Goal: Entertainment & Leisure: Consume media (video, audio)

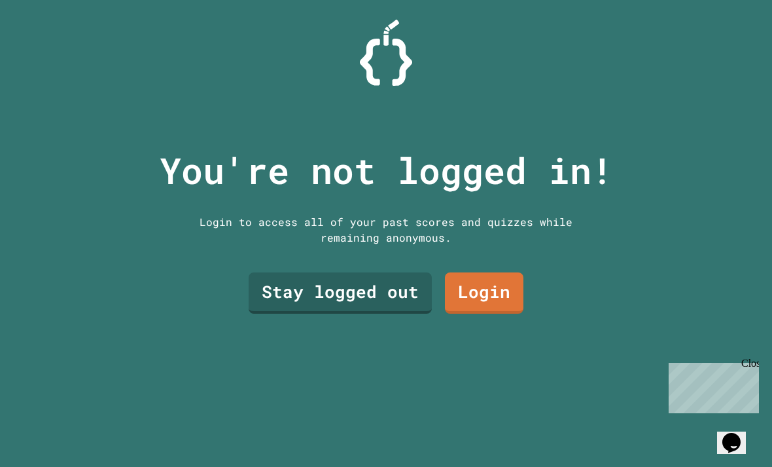
click at [375, 314] on link "Stay logged out" at bounding box center [340, 292] width 183 height 41
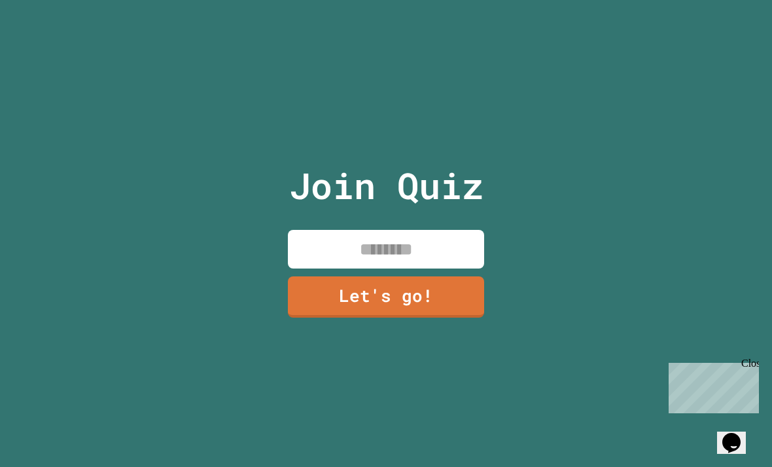
click at [447, 267] on input at bounding box center [386, 249] width 196 height 39
type input "*****"
click at [441, 317] on link "Let's go!" at bounding box center [386, 296] width 196 height 41
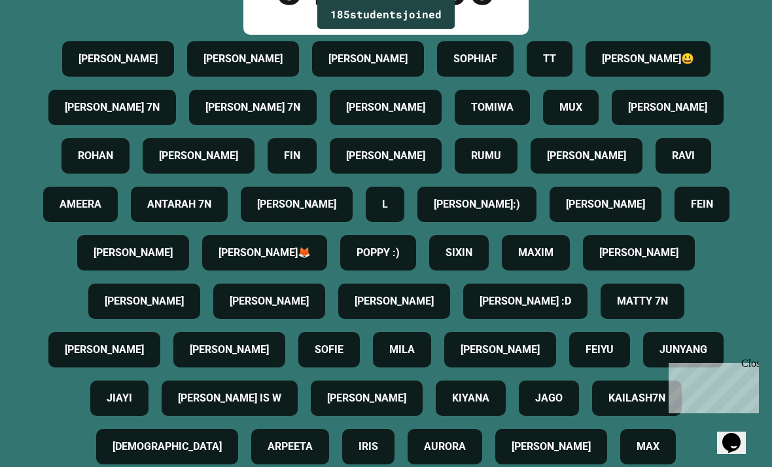
scroll to position [115, 0]
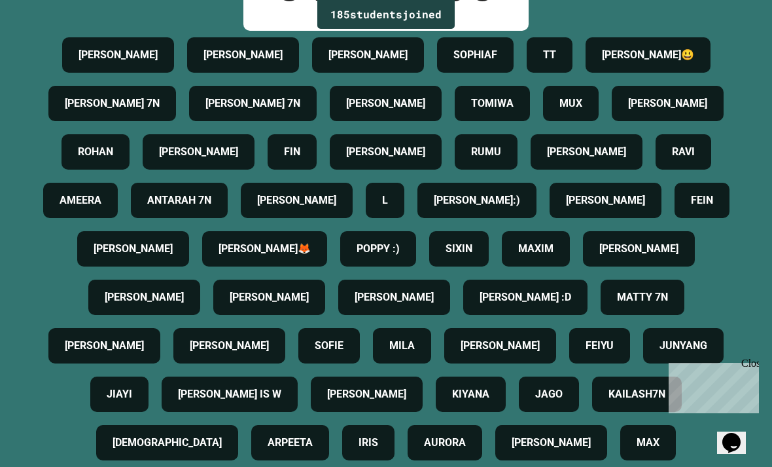
click at [311, 257] on h4 "[PERSON_NAME]🦊" at bounding box center [265, 249] width 92 height 16
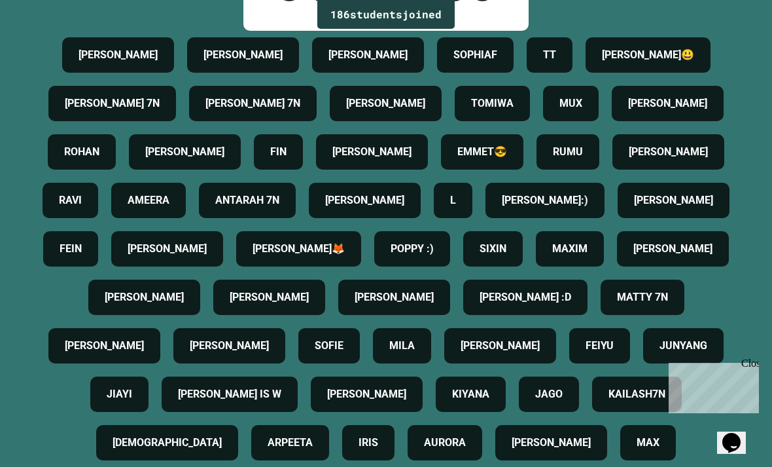
click at [345, 257] on h4 "[PERSON_NAME]🦊" at bounding box center [299, 249] width 92 height 16
drag, startPoint x: 389, startPoint y: 439, endPoint x: 397, endPoint y: 329, distance: 110.3
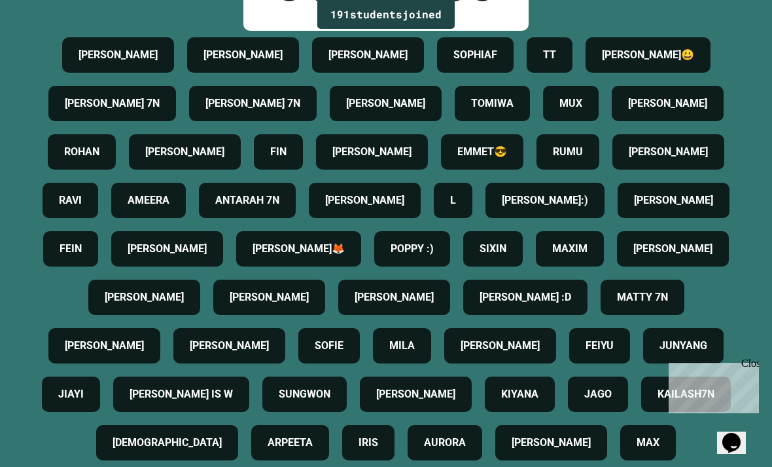
click at [345, 257] on h4 "[PERSON_NAME]🦊" at bounding box center [299, 249] width 92 height 16
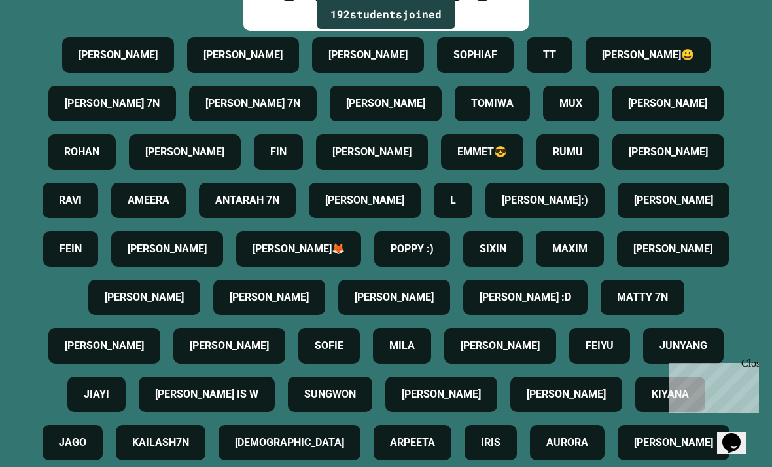
click at [732, 438] on icon "Chat widget" at bounding box center [732, 443] width 18 height 20
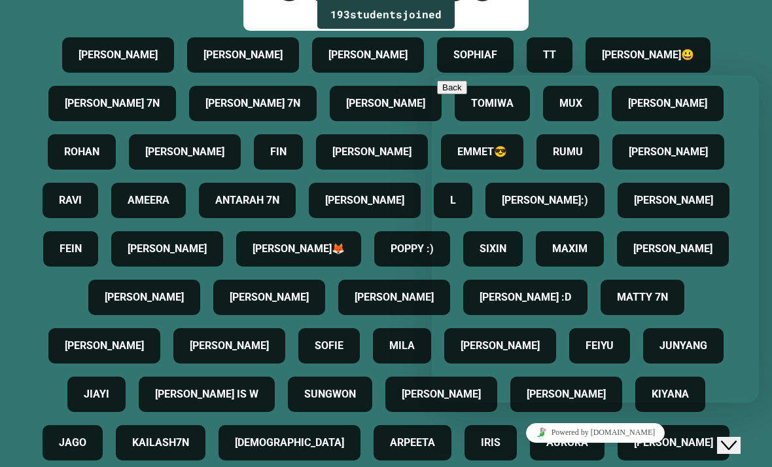
click at [757, 55] on div "193 student s joined Game PIN: 31278805 [PERSON_NAME] [PERSON_NAME] SOPHIAF TT …" at bounding box center [386, 118] width 772 height 467
click at [736, 441] on icon "Chat widget" at bounding box center [729, 445] width 16 height 9
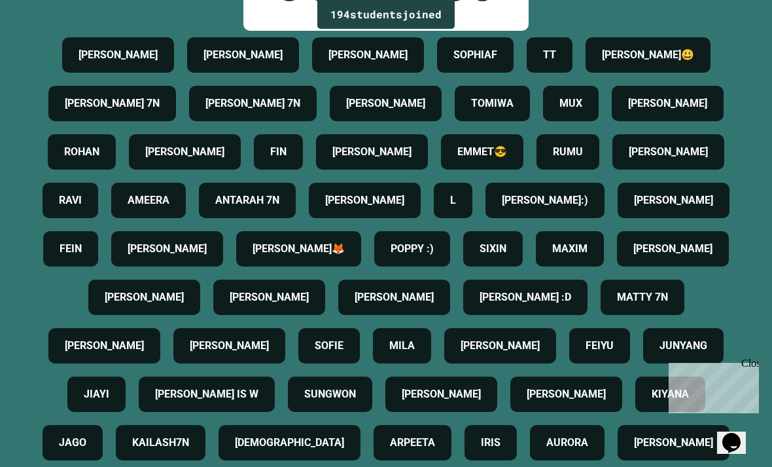
click at [361, 266] on div "[PERSON_NAME]🦊" at bounding box center [298, 248] width 125 height 35
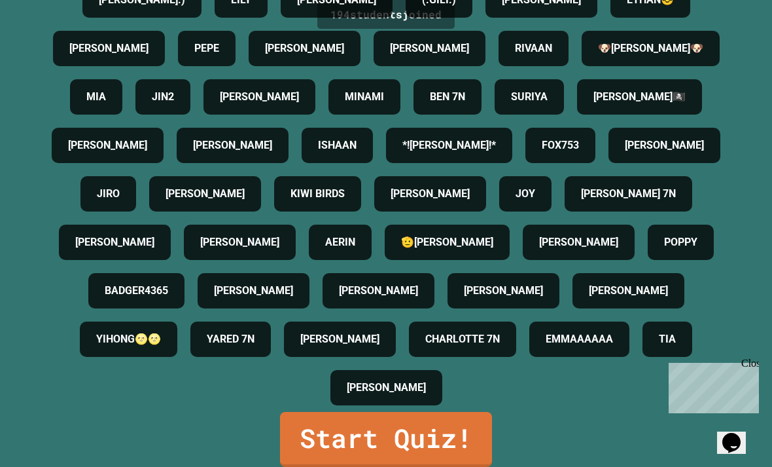
scroll to position [42, 0]
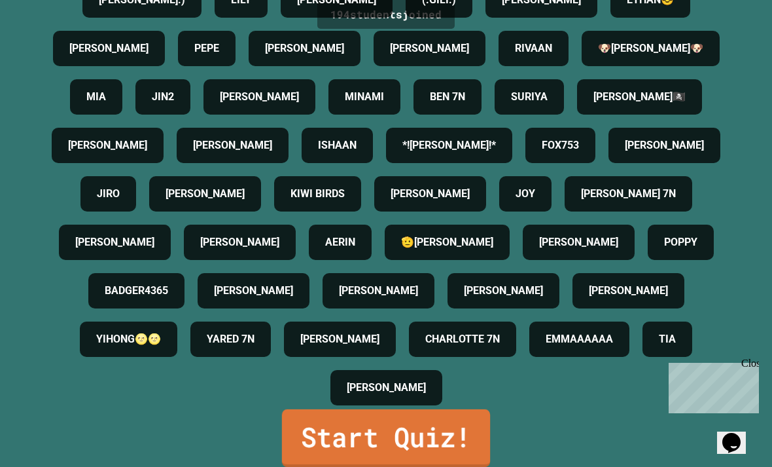
click at [446, 440] on link "Start Quiz!" at bounding box center [386, 438] width 208 height 58
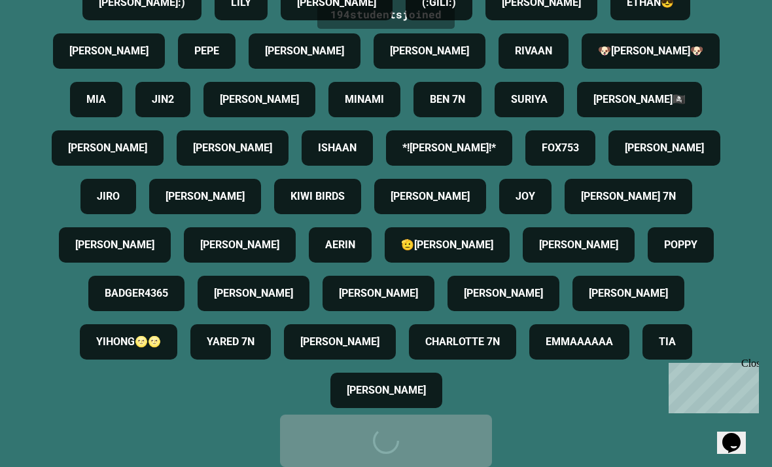
scroll to position [0, 0]
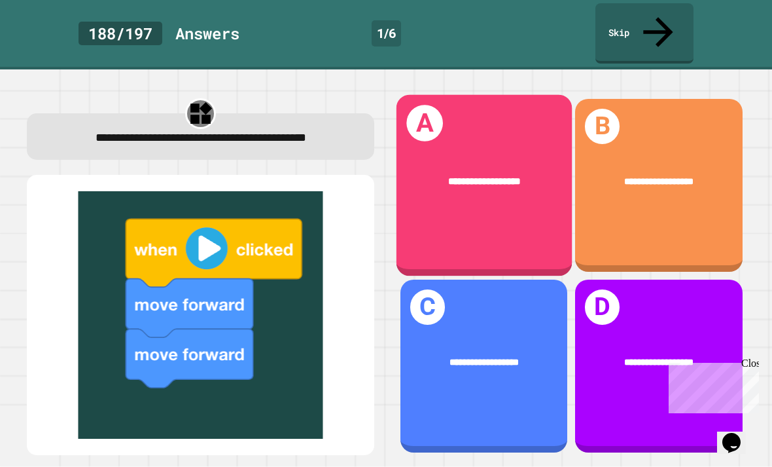
click at [507, 155] on div "**********" at bounding box center [483, 182] width 175 height 54
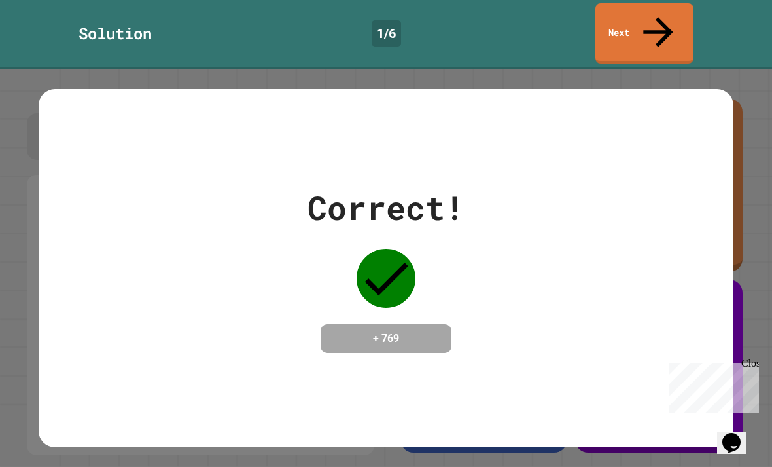
click at [543, 234] on div "Correct! + 769" at bounding box center [386, 268] width 695 height 170
click at [768, 69] on div "Correct! + 769" at bounding box center [386, 267] width 772 height 397
click at [414, 331] on h4 "+ 769" at bounding box center [386, 339] width 105 height 16
click at [683, 24] on link "Next" at bounding box center [644, 32] width 99 height 63
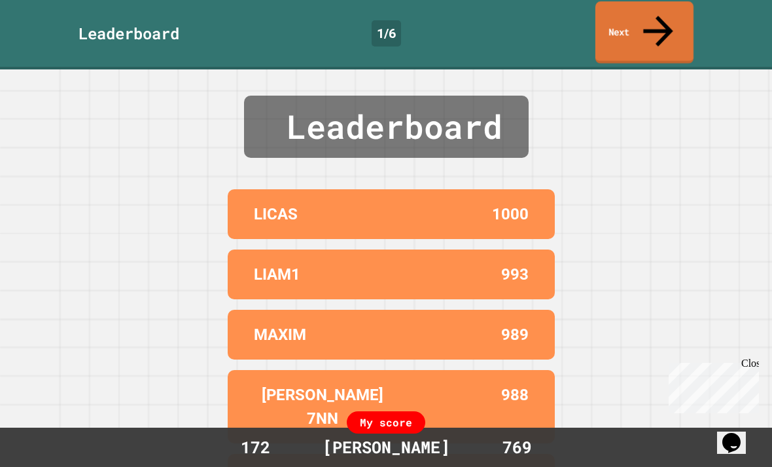
click at [651, 26] on link "Next" at bounding box center [645, 32] width 98 height 62
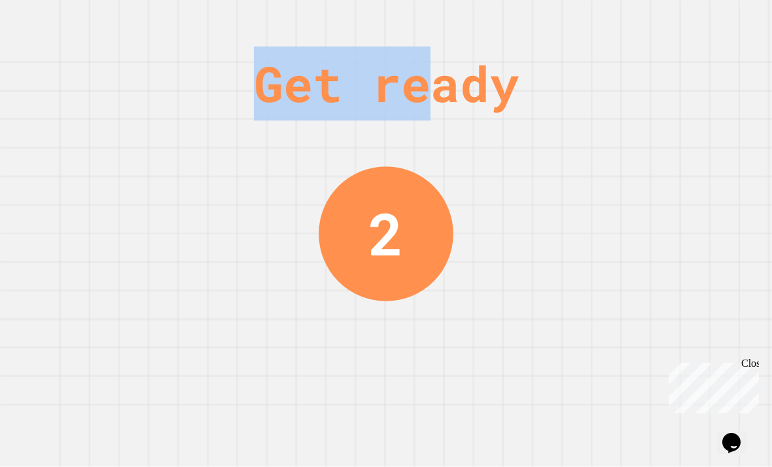
drag, startPoint x: 259, startPoint y: 88, endPoint x: 450, endPoint y: 83, distance: 191.8
click at [450, 83] on div "Get ready" at bounding box center [386, 83] width 265 height 74
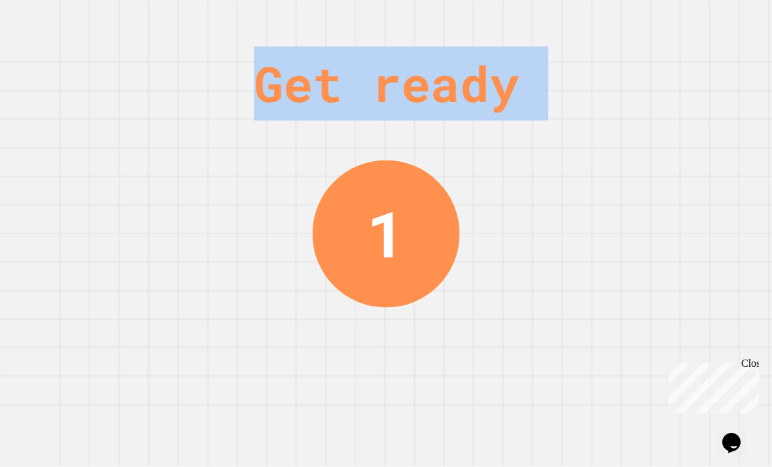
drag, startPoint x: 442, startPoint y: 83, endPoint x: 209, endPoint y: 131, distance: 237.2
click at [209, 131] on div "Get ready 1" at bounding box center [386, 233] width 772 height 467
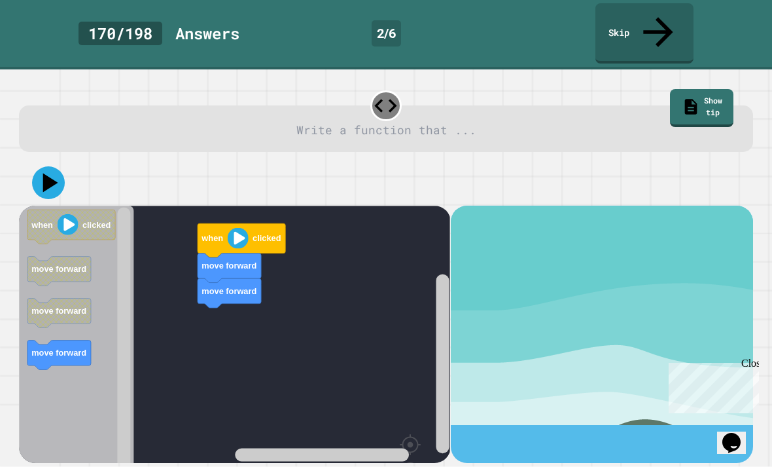
click at [238, 175] on div at bounding box center [386, 183] width 734 height 46
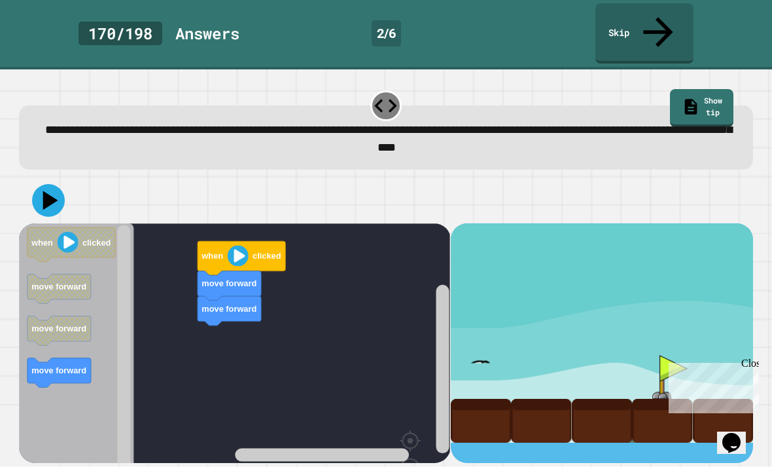
scroll to position [42, 0]
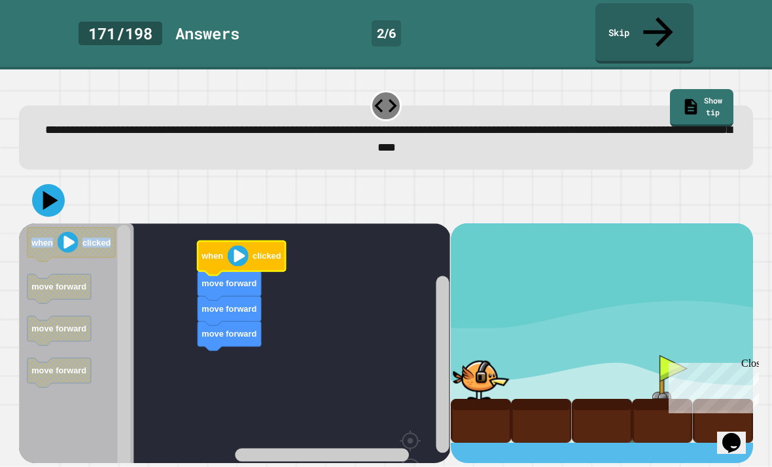
click at [239, 245] on image "Blockly Workspace" at bounding box center [238, 255] width 21 height 21
click at [46, 189] on icon at bounding box center [51, 200] width 18 height 23
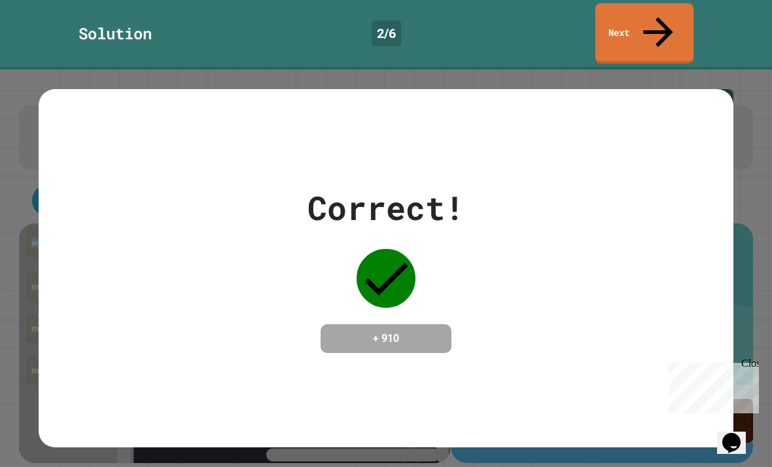
scroll to position [0, 0]
click at [617, 23] on link "Next" at bounding box center [645, 31] width 94 height 63
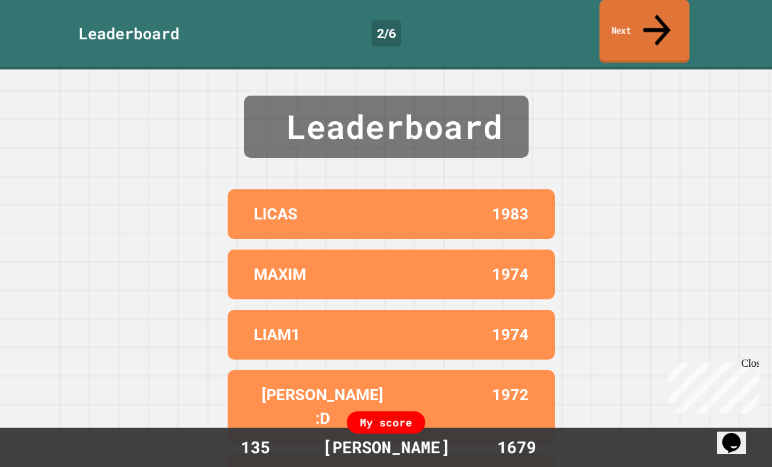
click at [649, 28] on link "Next" at bounding box center [645, 31] width 90 height 63
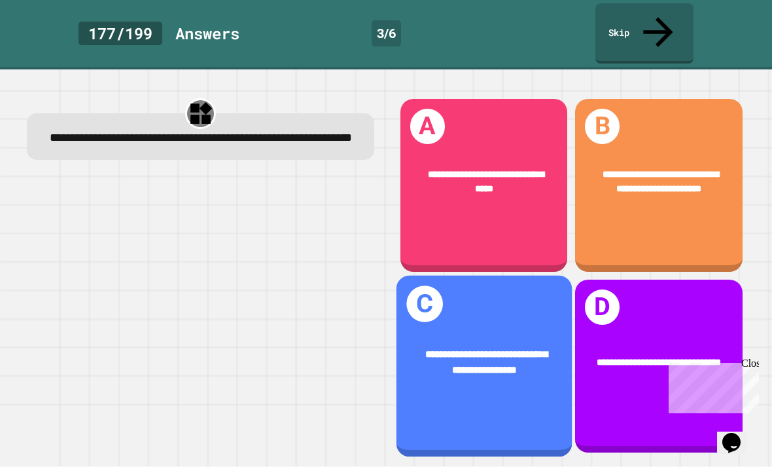
scroll to position [30, 0]
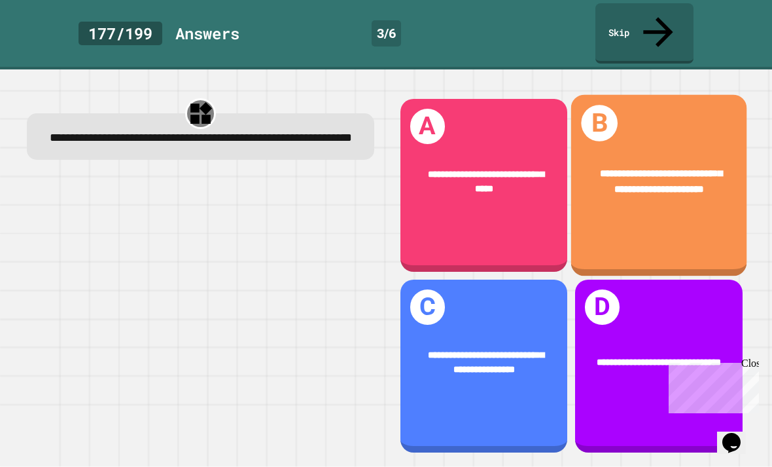
click at [643, 177] on div "**********" at bounding box center [658, 185] width 175 height 181
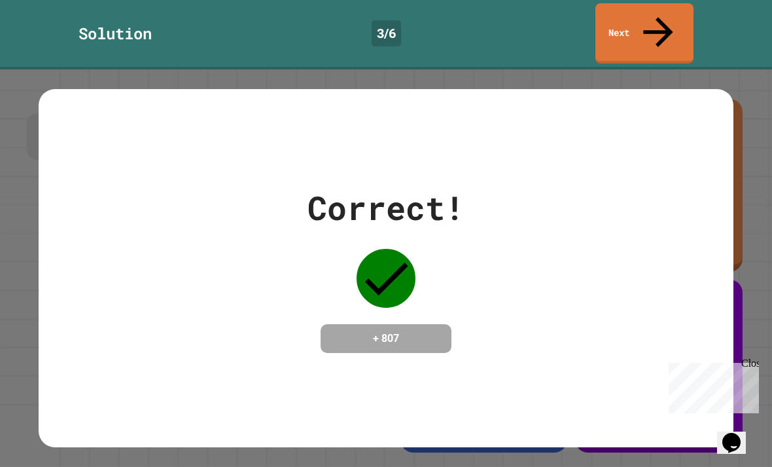
scroll to position [0, 0]
click at [652, 14] on link "Next" at bounding box center [644, 31] width 89 height 63
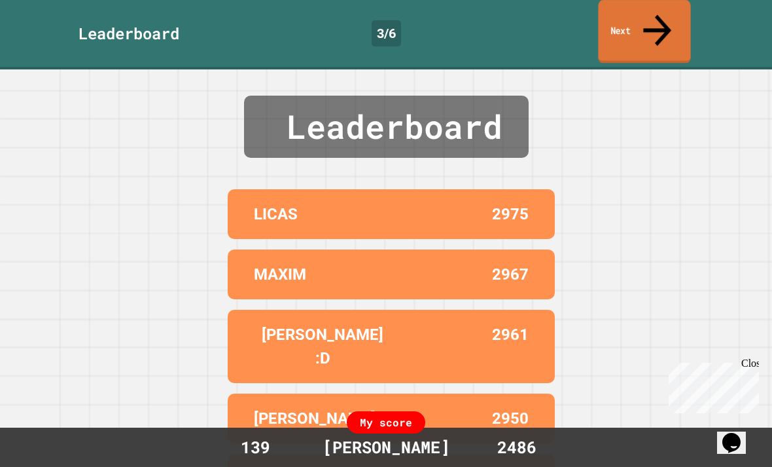
click at [643, 26] on link "Next" at bounding box center [644, 31] width 92 height 63
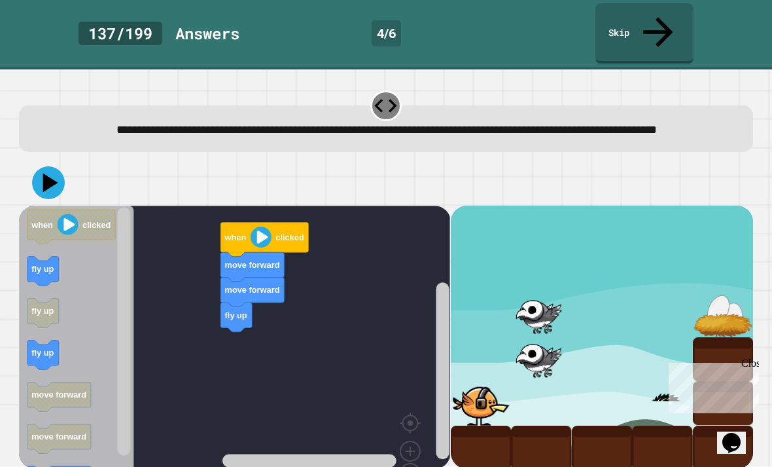
scroll to position [42, 0]
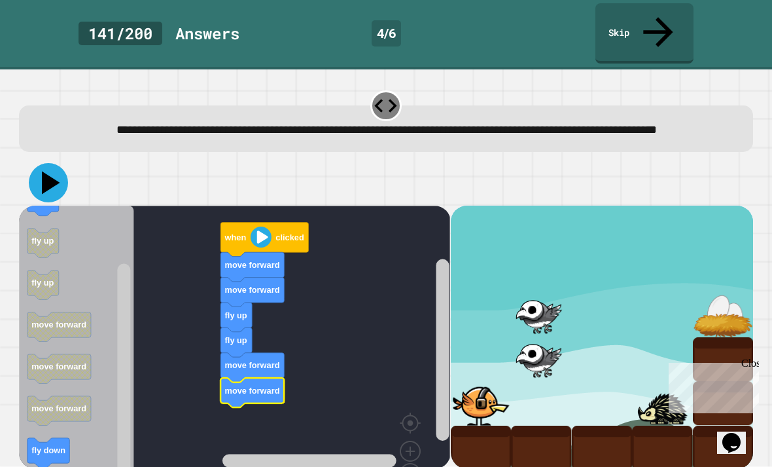
click at [55, 171] on icon at bounding box center [51, 182] width 18 height 23
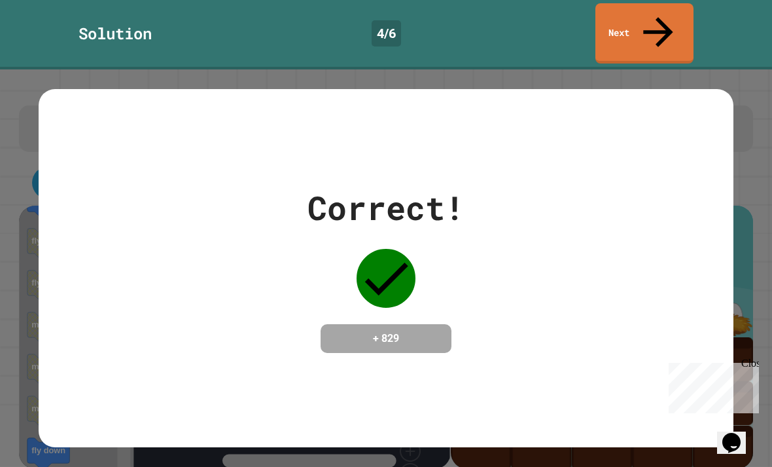
scroll to position [0, 0]
click at [662, 27] on link "Next" at bounding box center [644, 32] width 97 height 63
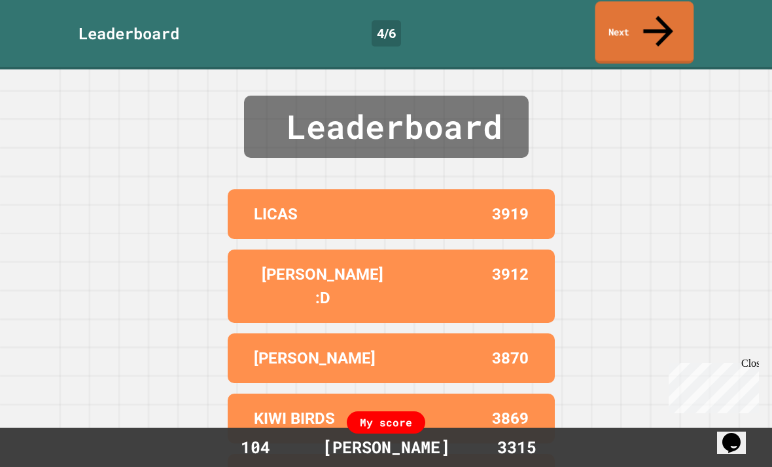
click at [636, 29] on link "Next" at bounding box center [645, 32] width 99 height 62
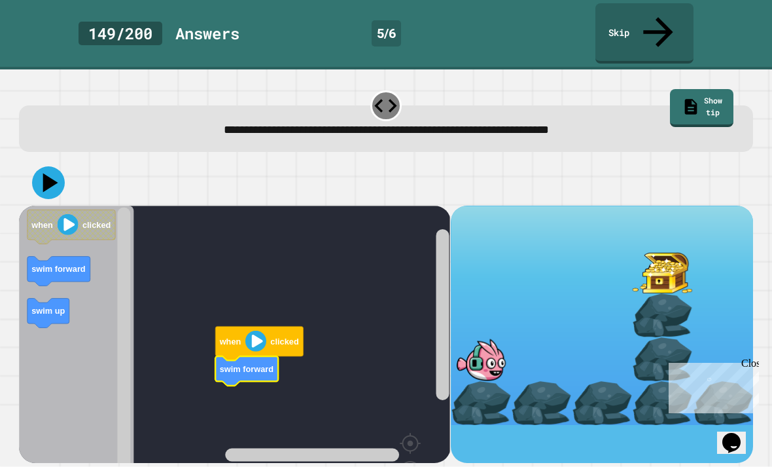
drag, startPoint x: 492, startPoint y: 333, endPoint x: 549, endPoint y: 336, distance: 57.0
click at [549, 336] on div at bounding box center [602, 316] width 302 height 220
click at [401, 351] on rect "Blockly Workspace" at bounding box center [234, 370] width 431 height 328
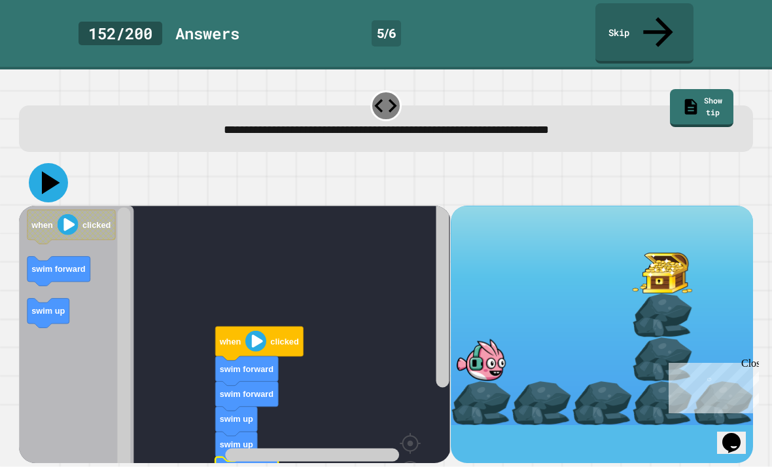
click at [54, 167] on icon at bounding box center [48, 182] width 39 height 39
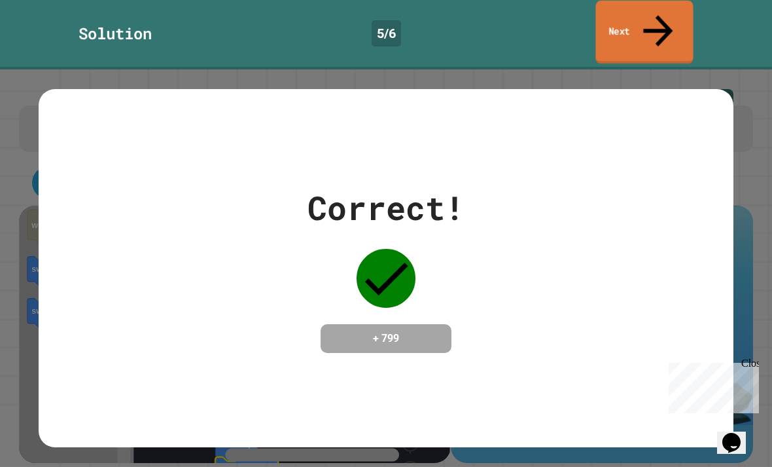
click at [623, 29] on link "Next" at bounding box center [645, 32] width 98 height 63
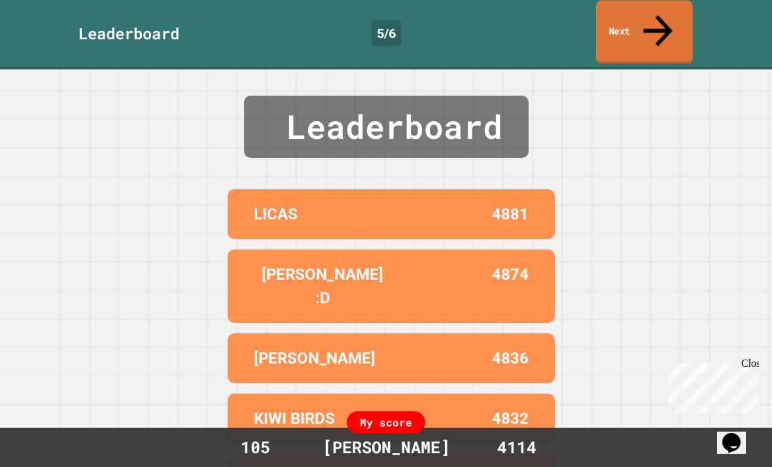
click at [648, 22] on link "Next" at bounding box center [644, 32] width 97 height 63
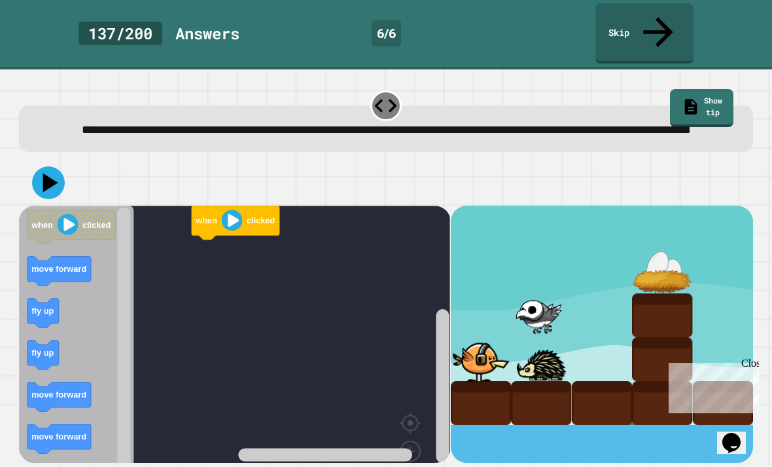
scroll to position [42, 0]
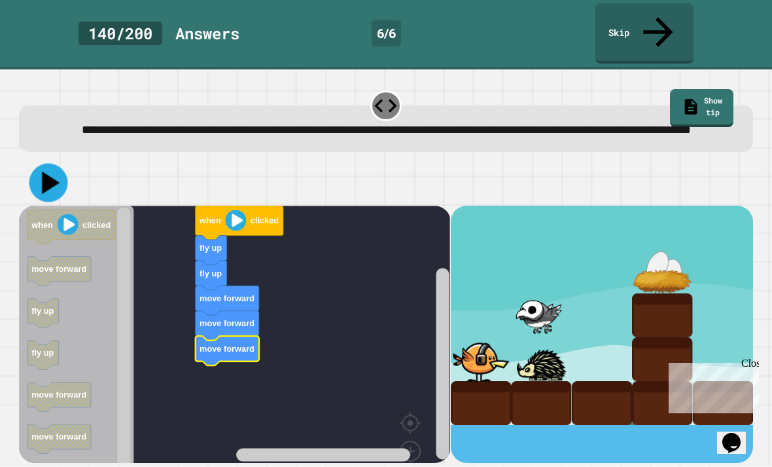
click at [54, 163] on icon at bounding box center [48, 182] width 39 height 39
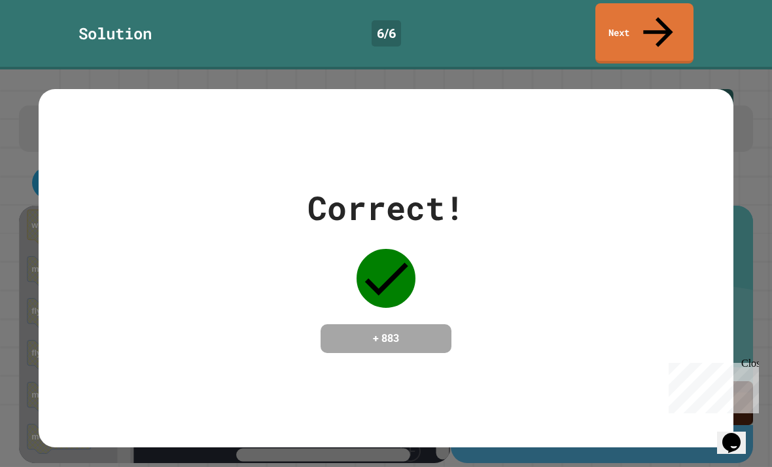
scroll to position [0, 0]
click at [653, 15] on icon at bounding box center [658, 31] width 45 height 46
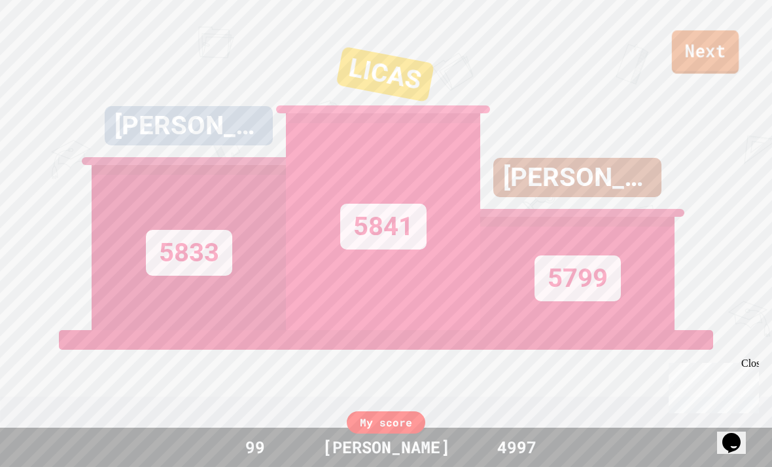
click at [698, 63] on link "Next" at bounding box center [705, 51] width 67 height 43
